Goal: Check status: Check status

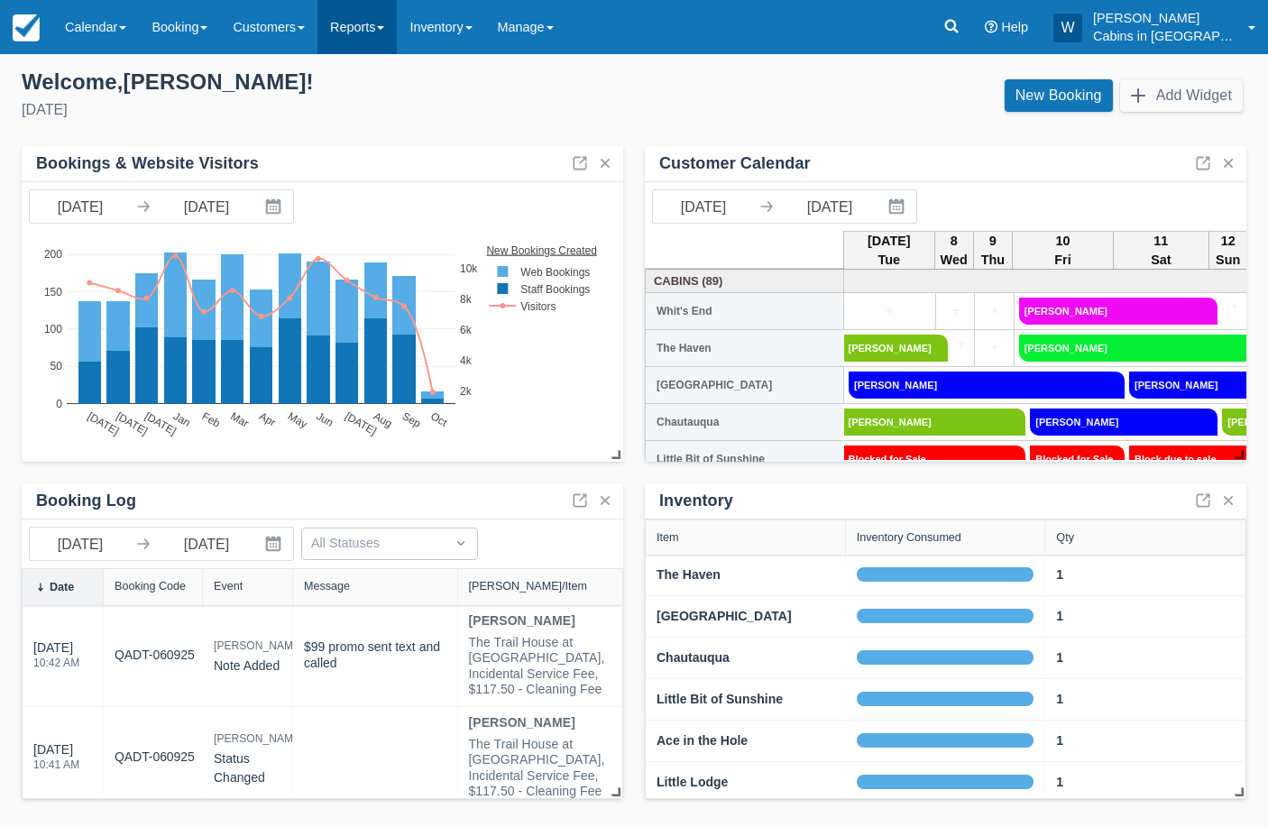
click at [385, 25] on link "Reports" at bounding box center [356, 27] width 79 height 54
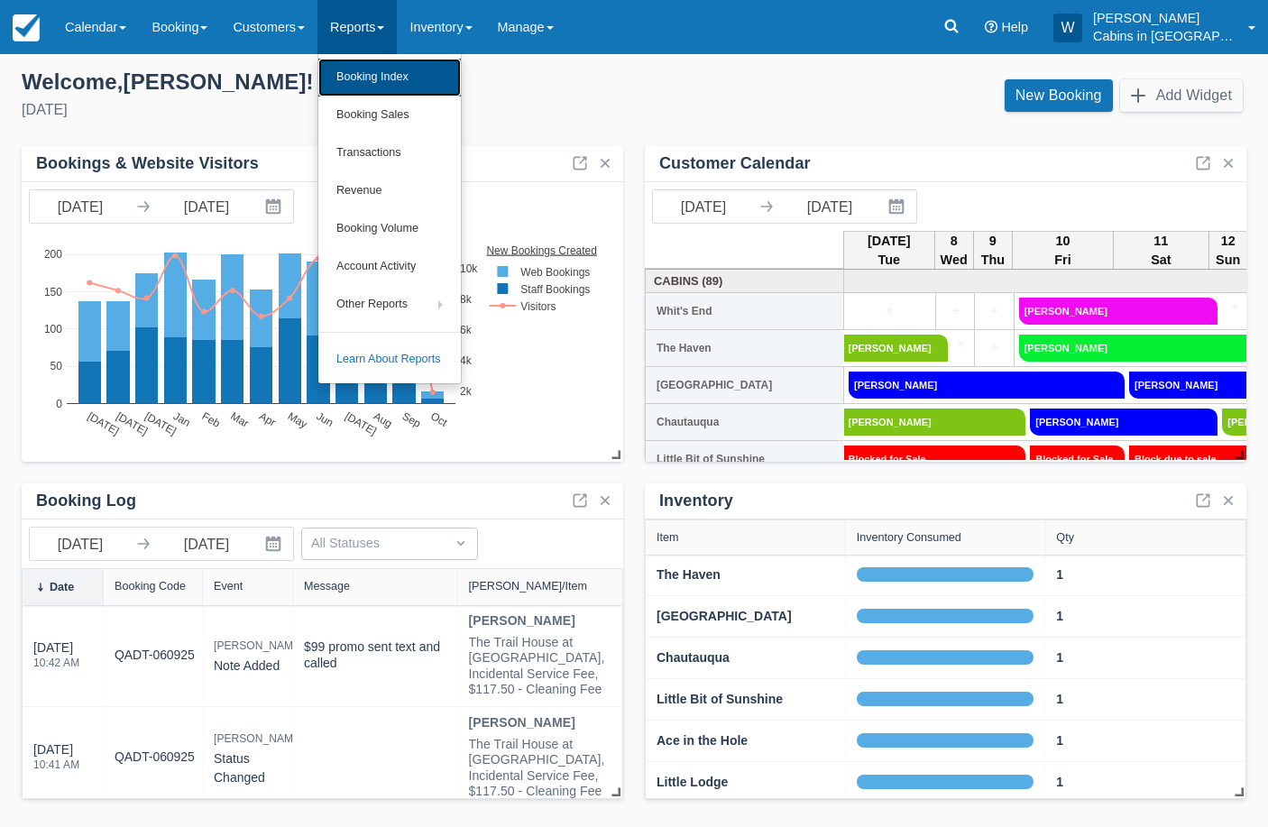
click at [392, 78] on link "Booking Index" at bounding box center [389, 78] width 142 height 38
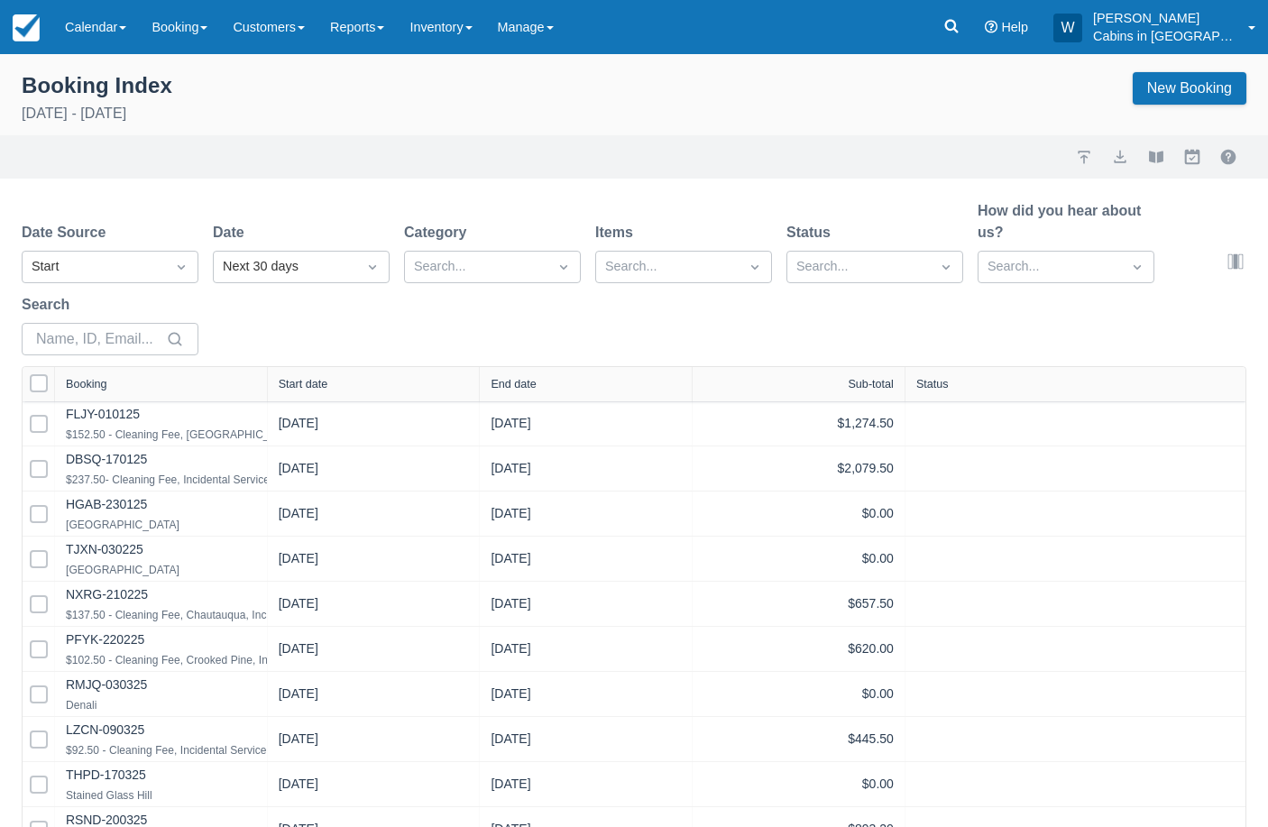
select select "25"
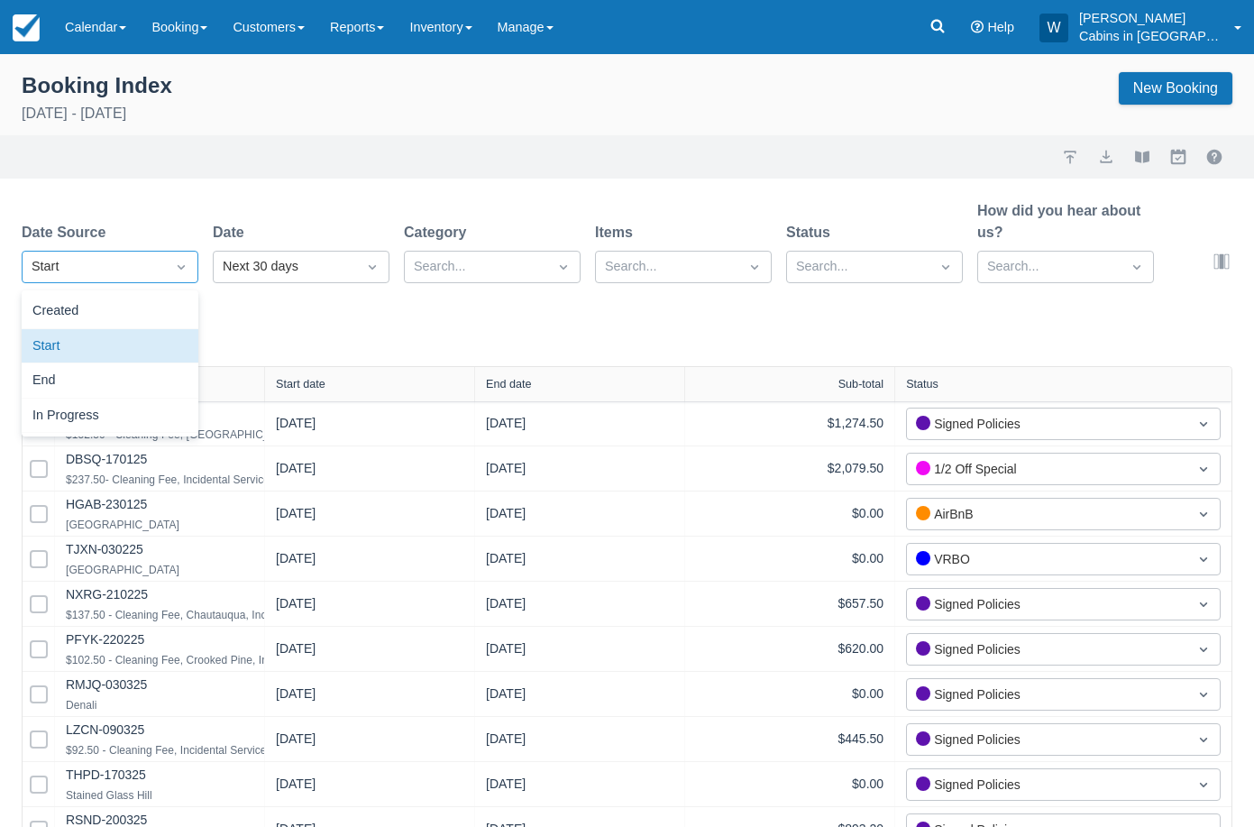
click at [169, 264] on div at bounding box center [181, 266] width 32 height 25
click at [166, 297] on div "Created" at bounding box center [110, 311] width 177 height 35
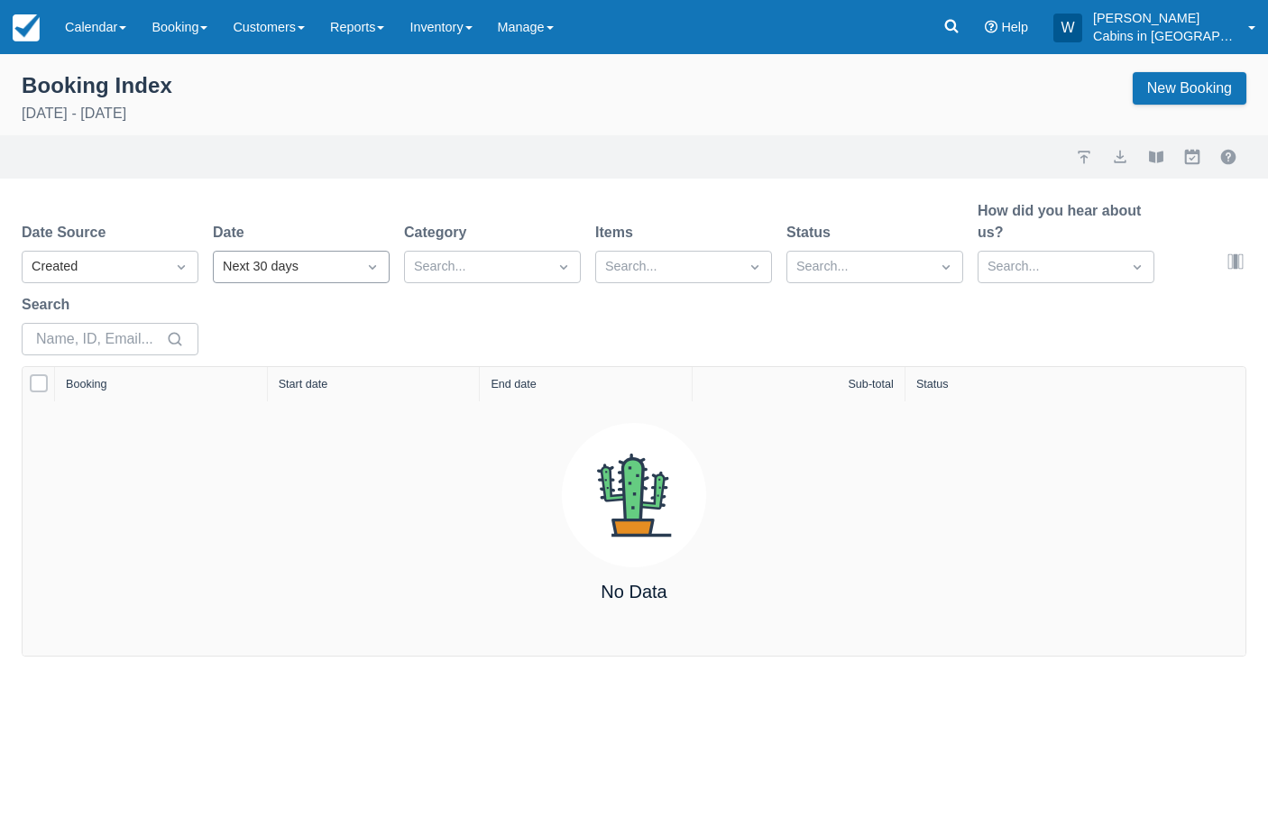
click at [290, 270] on div "Next 30 days" at bounding box center [285, 267] width 124 height 20
click at [303, 377] on div "Today" at bounding box center [301, 380] width 177 height 35
click at [484, 21] on link "Inventory" at bounding box center [440, 27] width 87 height 54
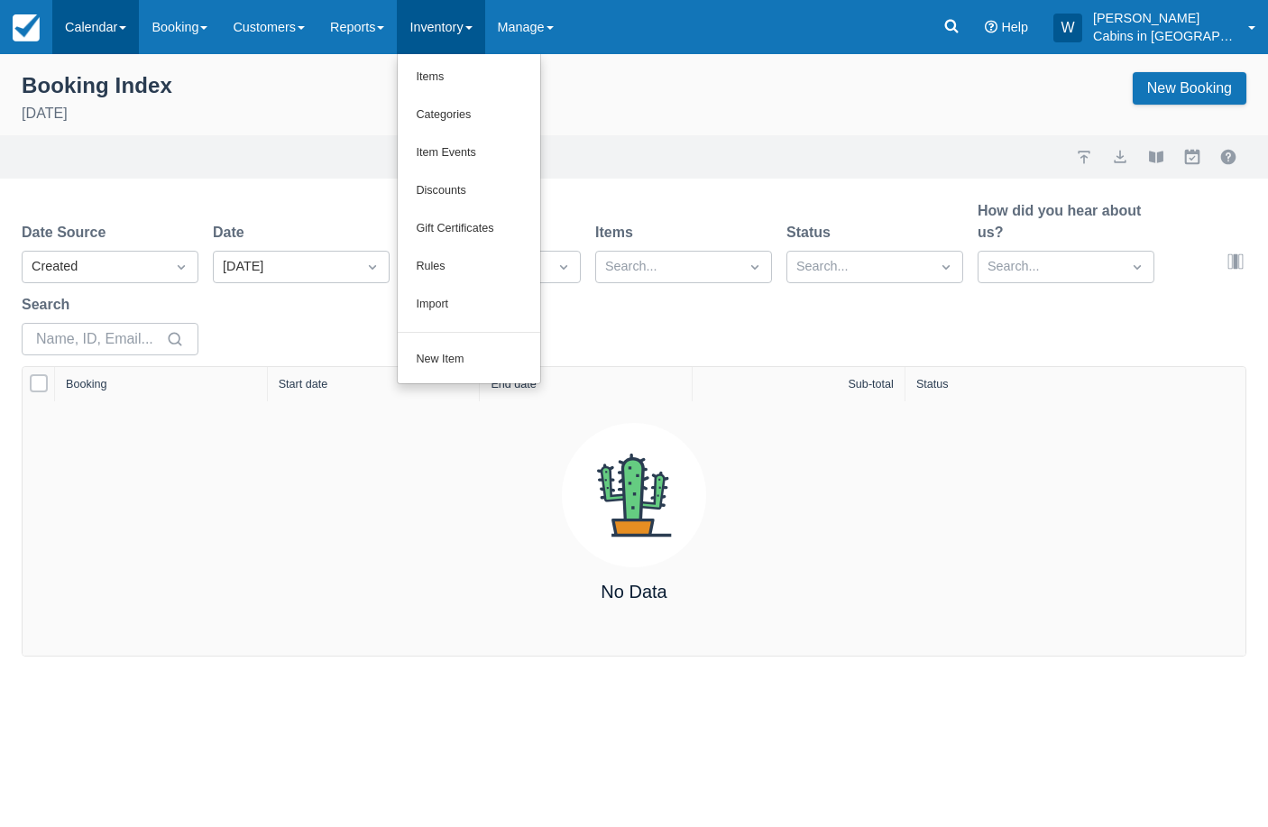
click at [126, 26] on span at bounding box center [122, 28] width 7 height 4
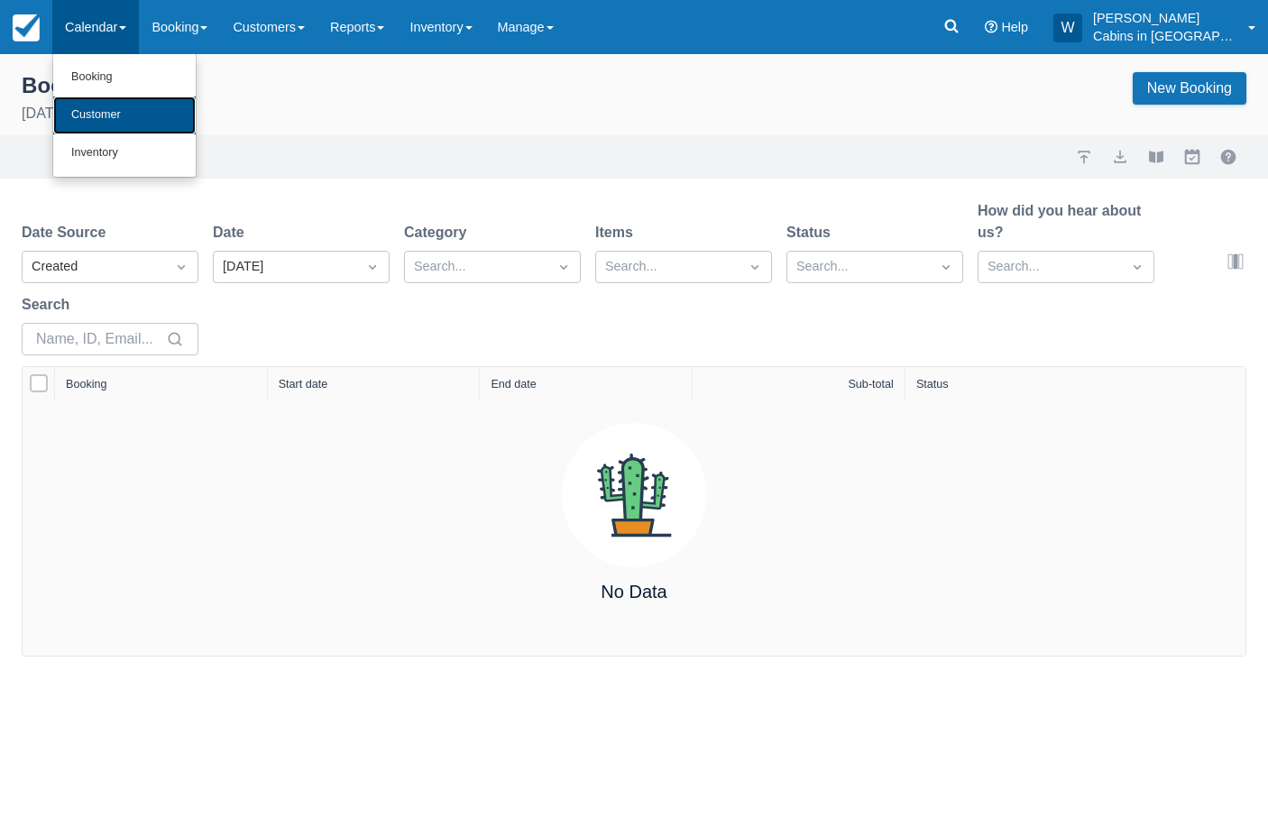
click at [127, 117] on link "Customer" at bounding box center [124, 115] width 142 height 38
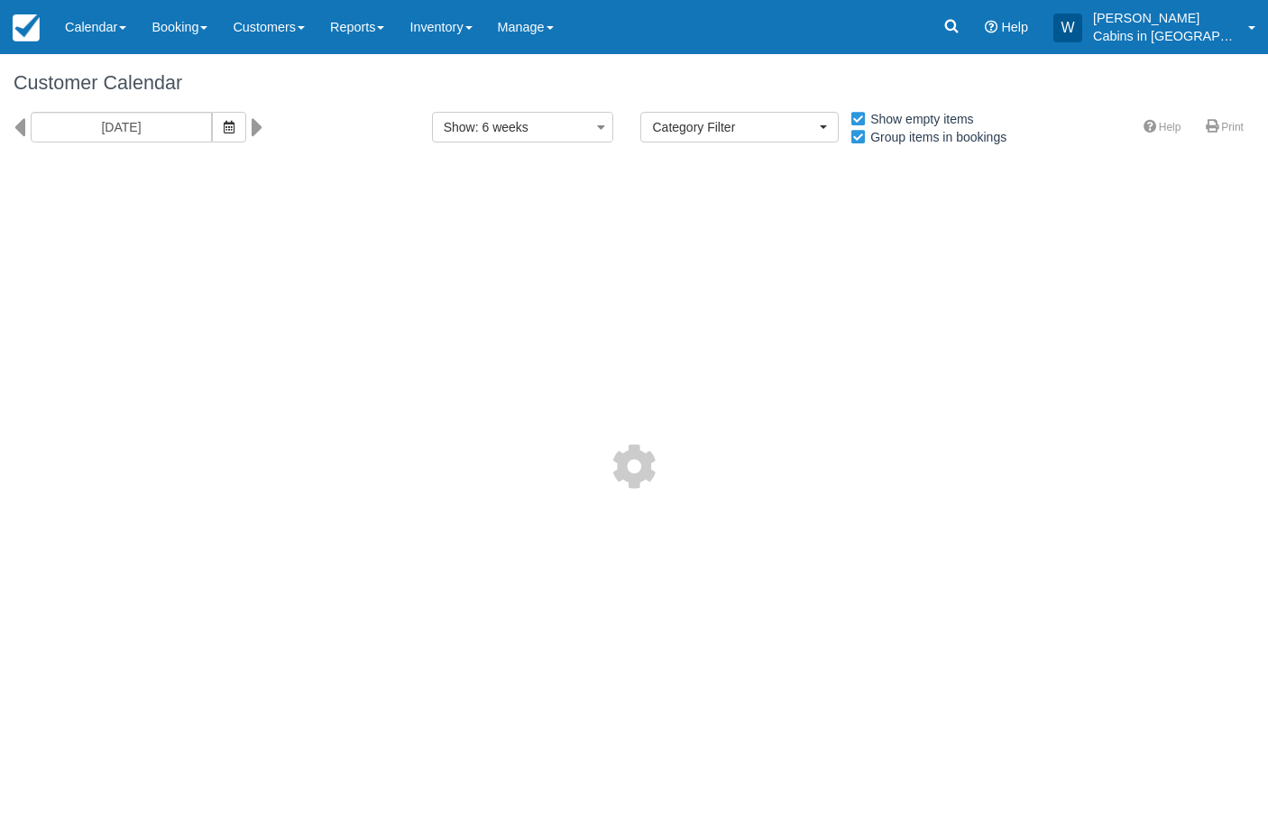
select select
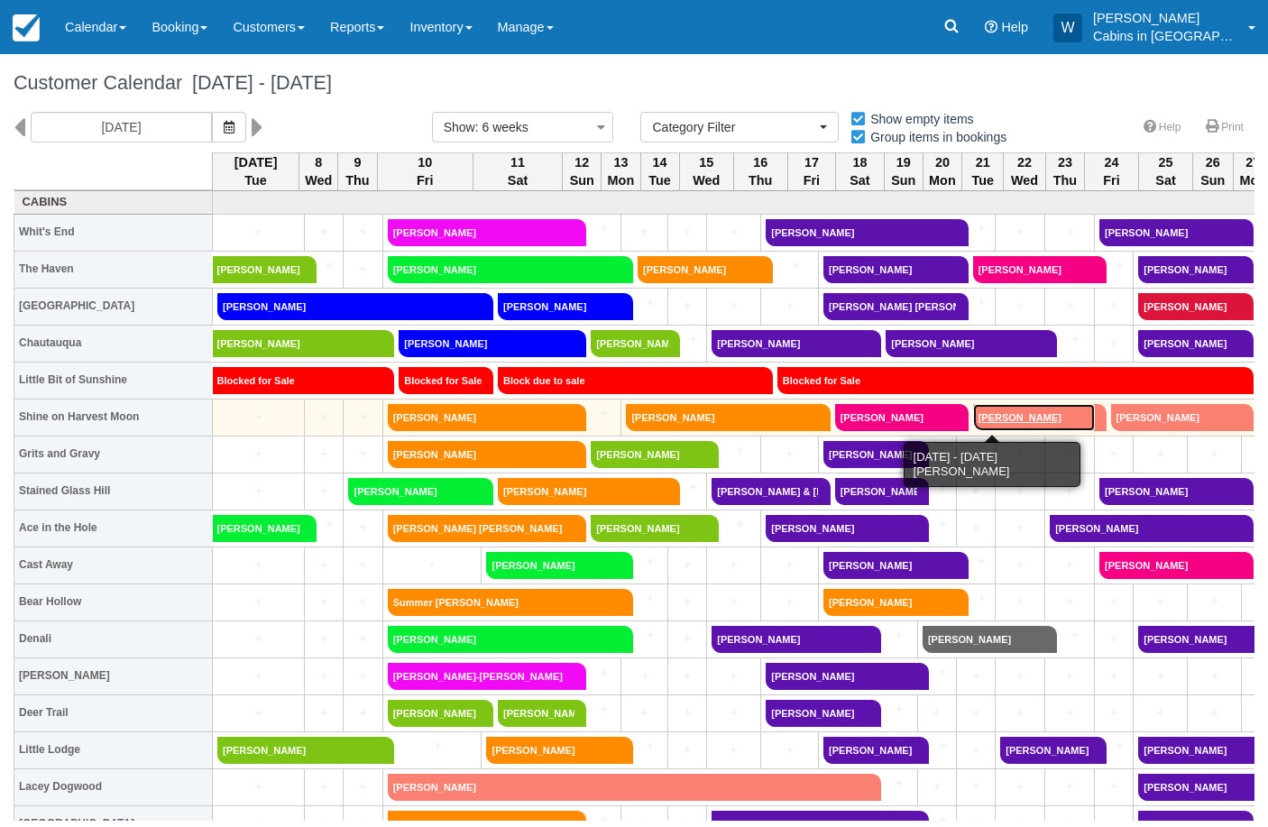
click at [986, 416] on link "[PERSON_NAME]" at bounding box center [1034, 417] width 122 height 27
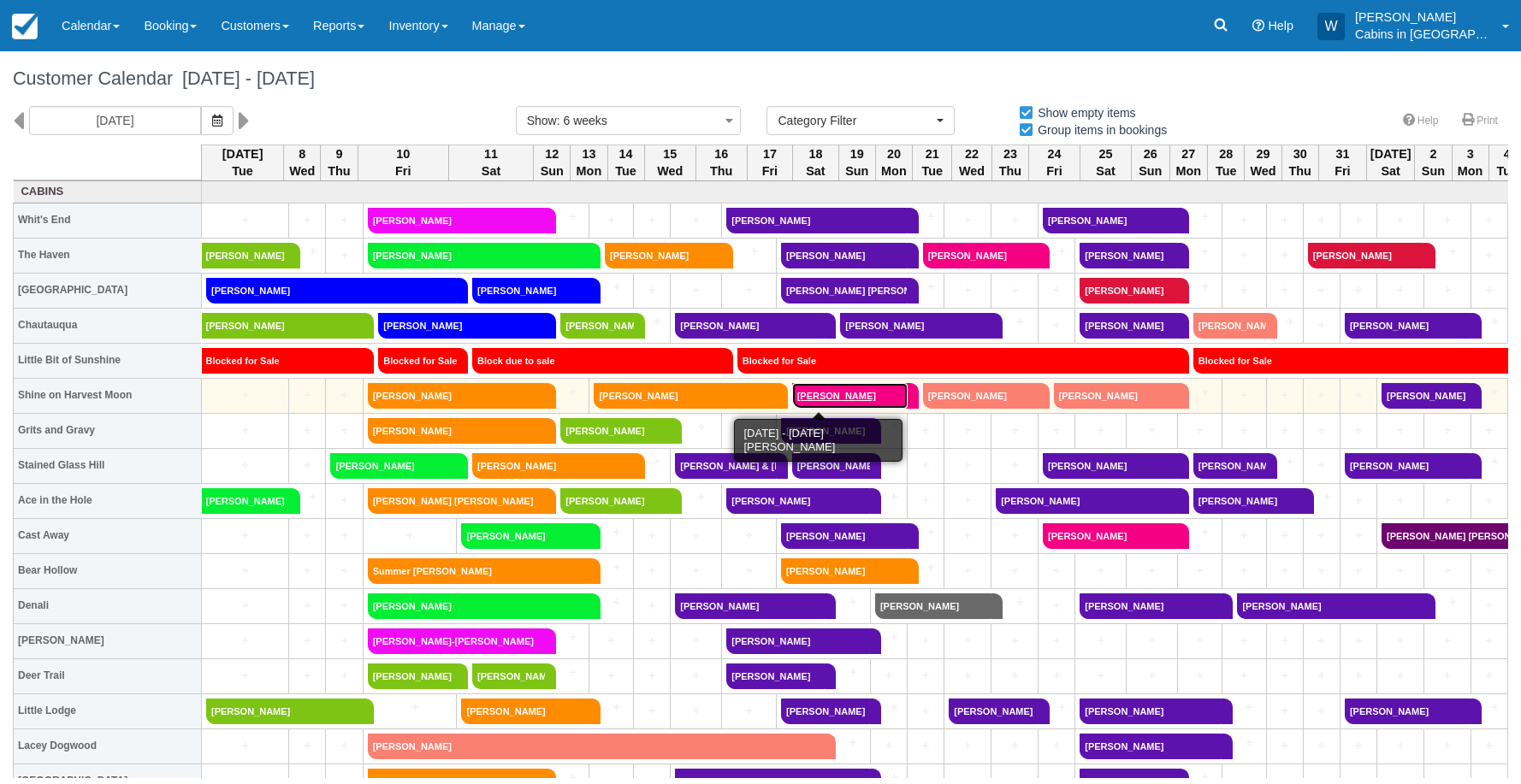
click at [843, 396] on link "[PERSON_NAME]" at bounding box center [850, 395] width 116 height 26
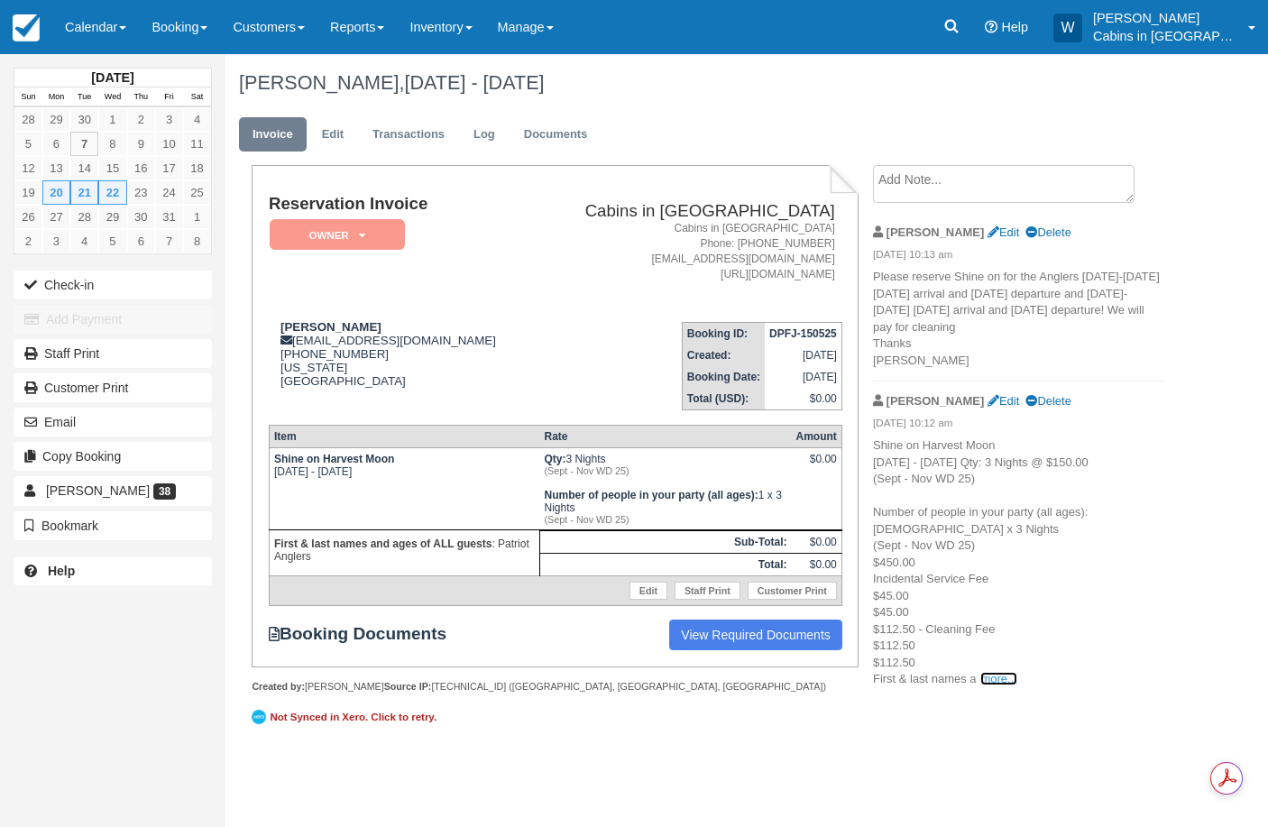
click at [1000, 677] on link "more..." at bounding box center [998, 679] width 36 height 14
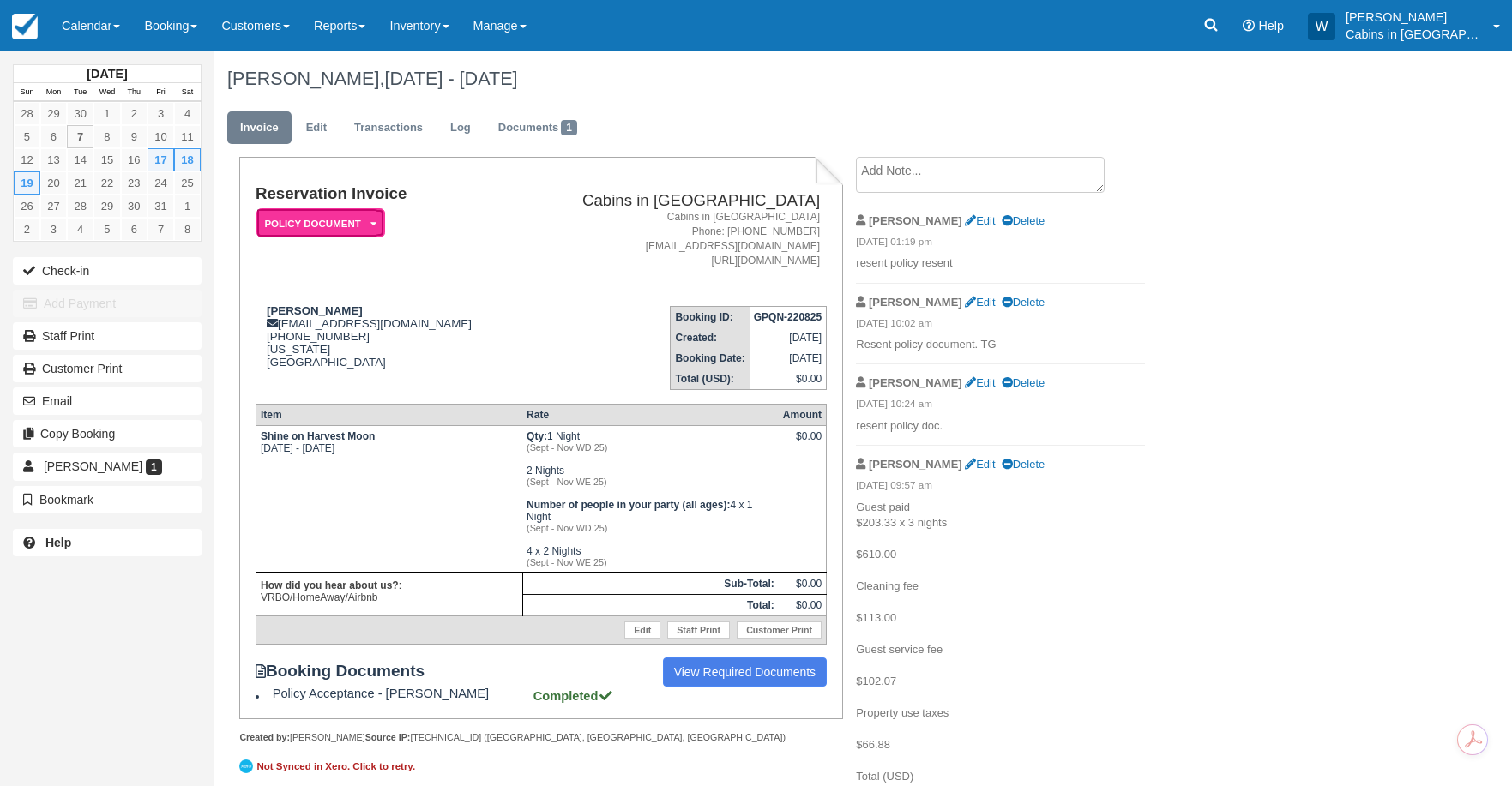
click at [364, 222] on em "Policy Document" at bounding box center [320, 223] width 128 height 30
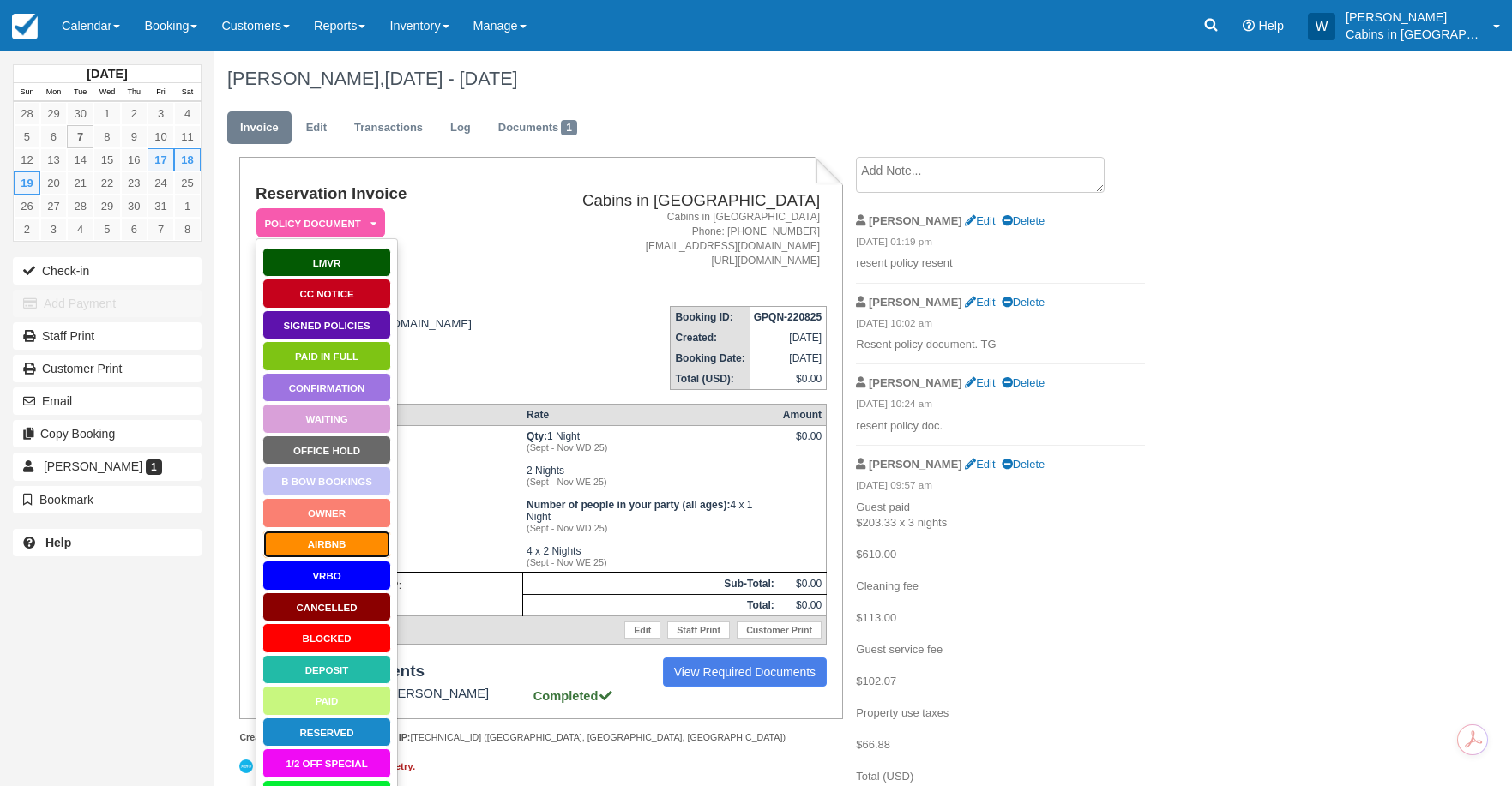
click at [344, 543] on link "AirBnB" at bounding box center [326, 545] width 128 height 30
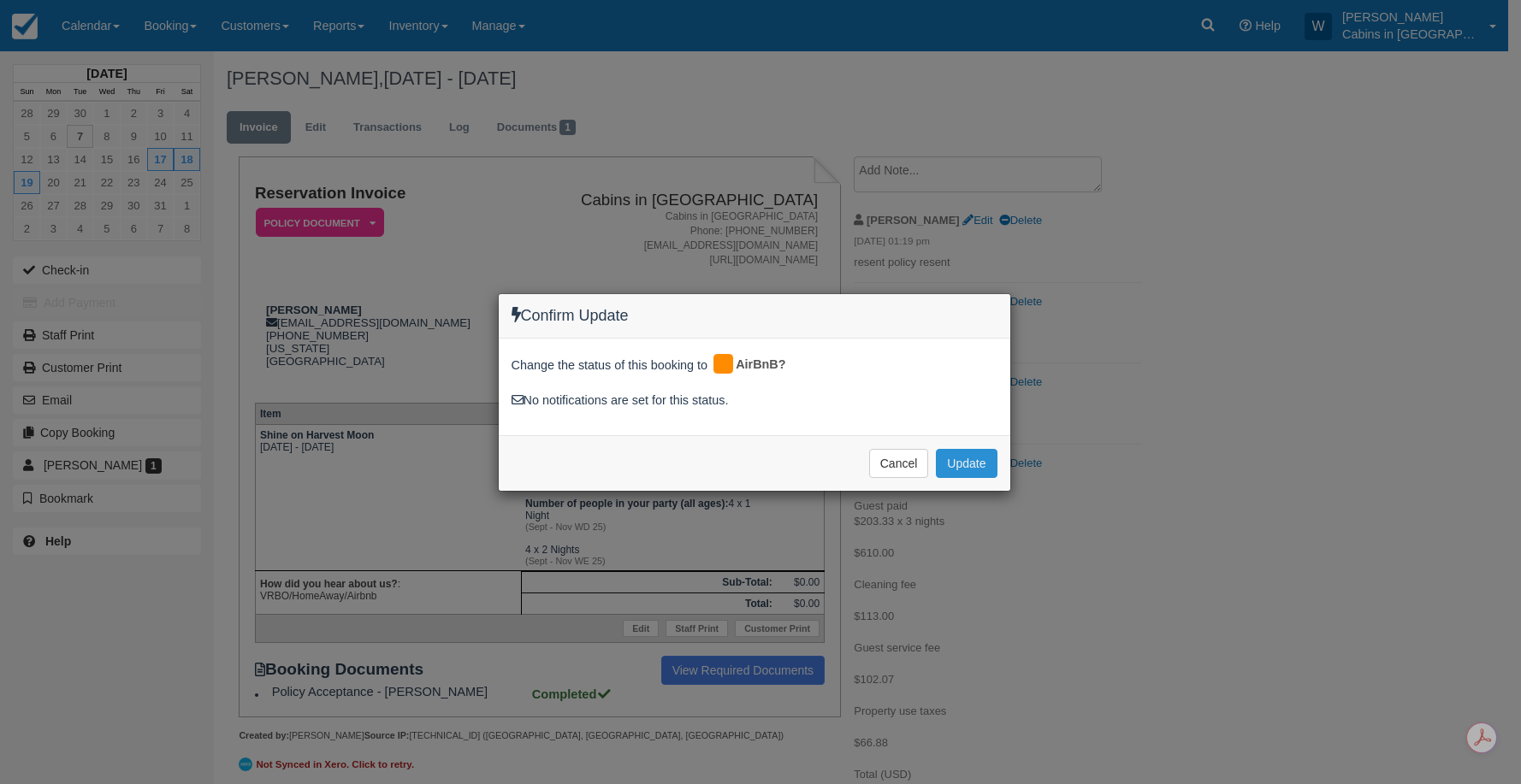
click at [963, 468] on button "Update" at bounding box center [966, 463] width 61 height 29
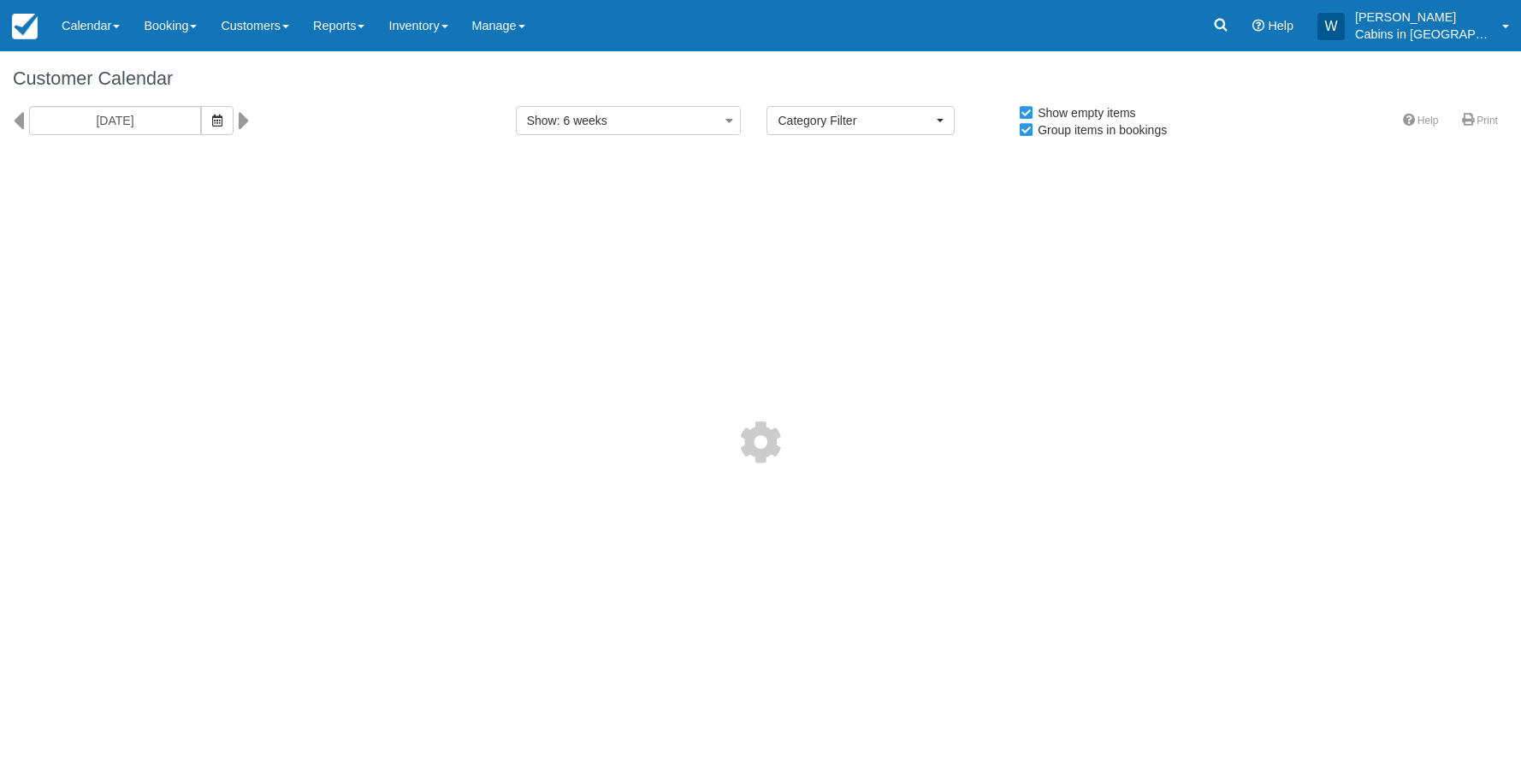
select select
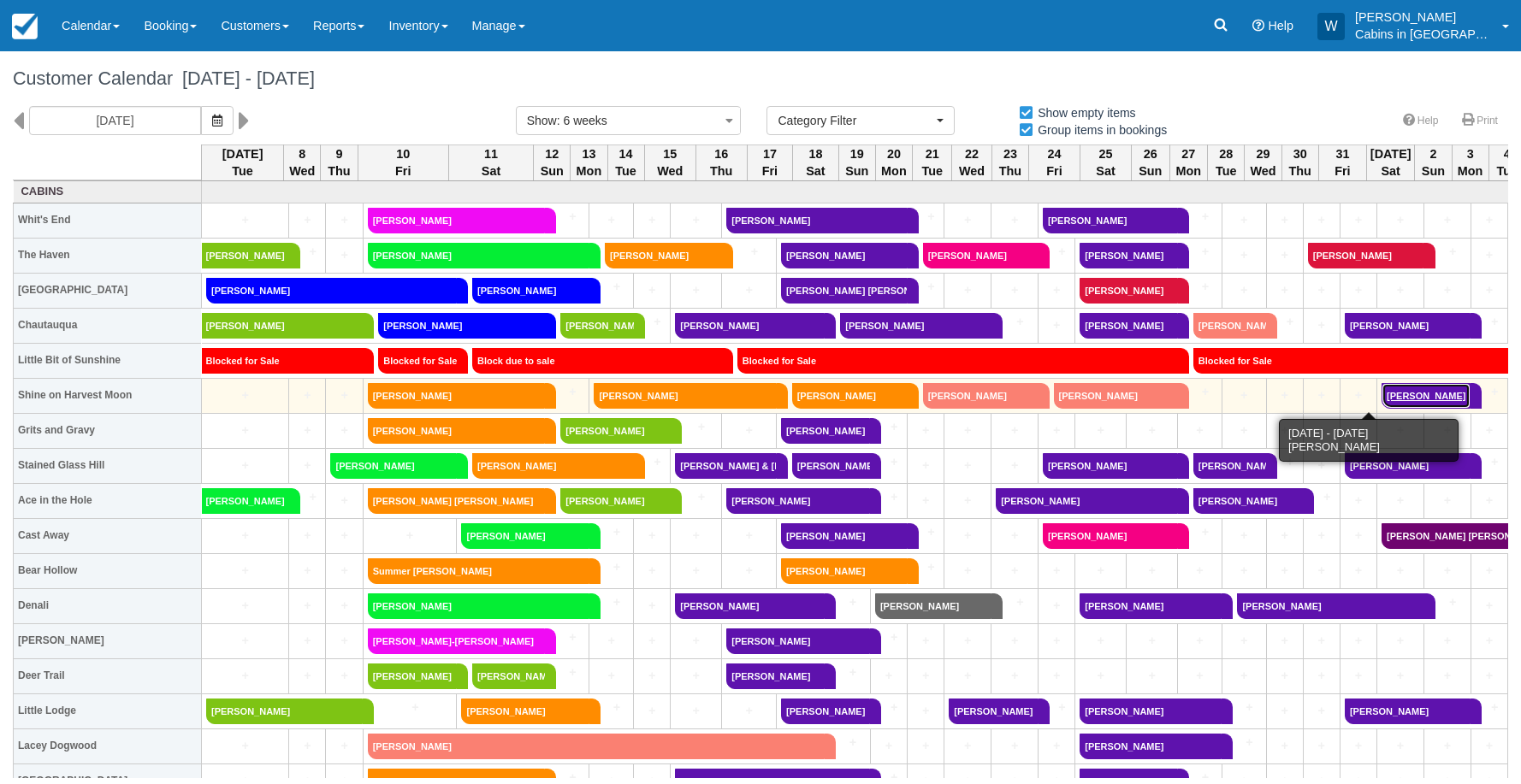
click at [1382, 398] on link "[PERSON_NAME]" at bounding box center [1426, 395] width 89 height 26
